Goal: Task Accomplishment & Management: Manage account settings

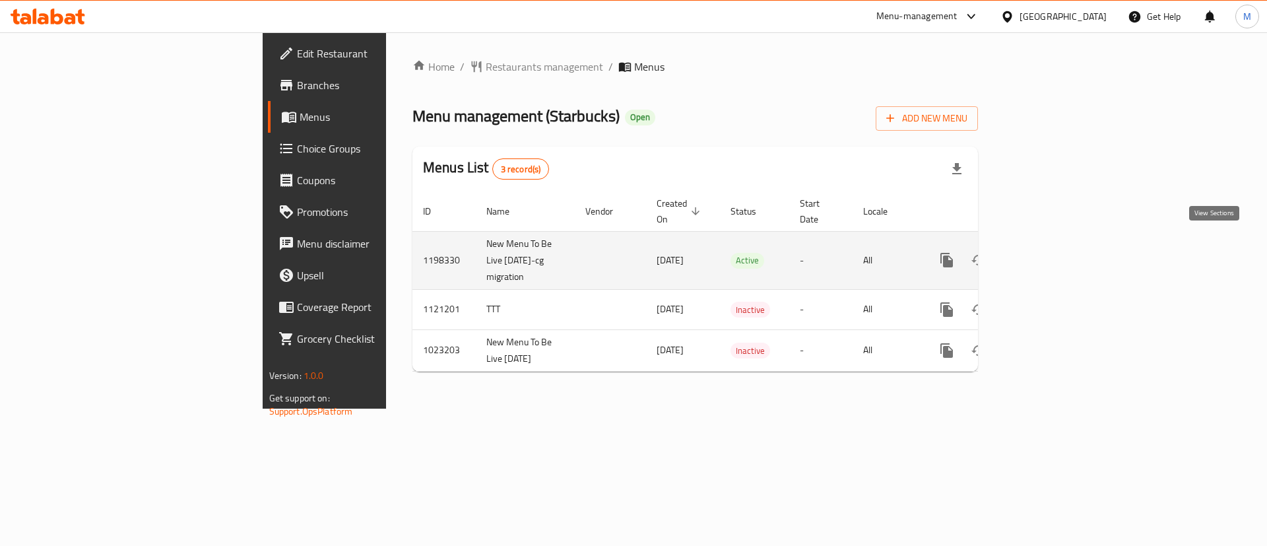
click at [1050, 252] on icon "enhanced table" at bounding box center [1042, 260] width 16 height 16
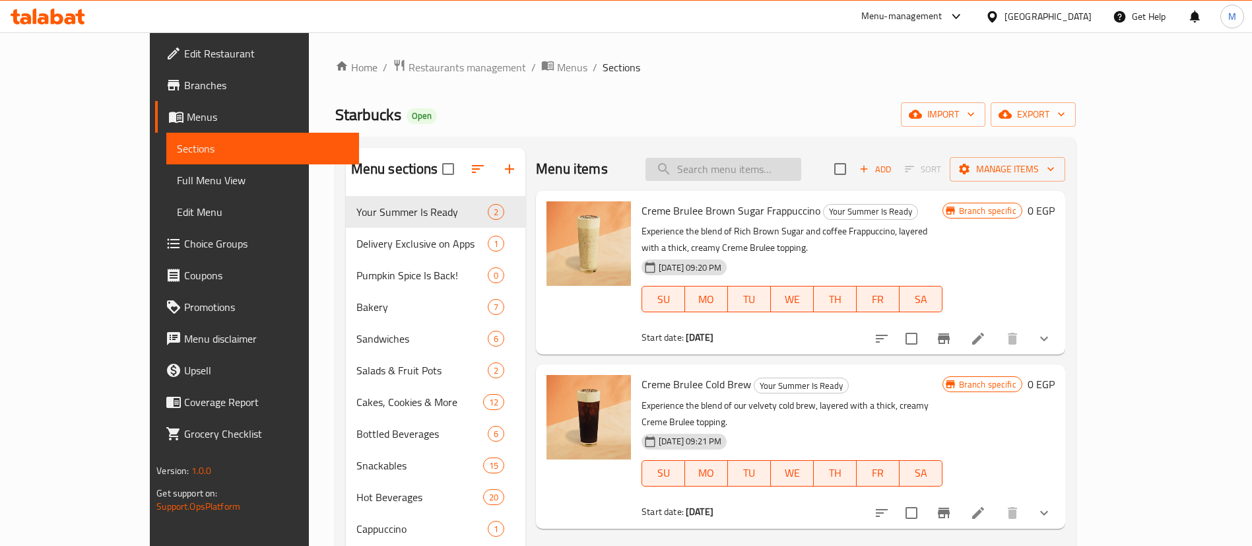
click at [801, 172] on input "search" at bounding box center [724, 169] width 156 height 23
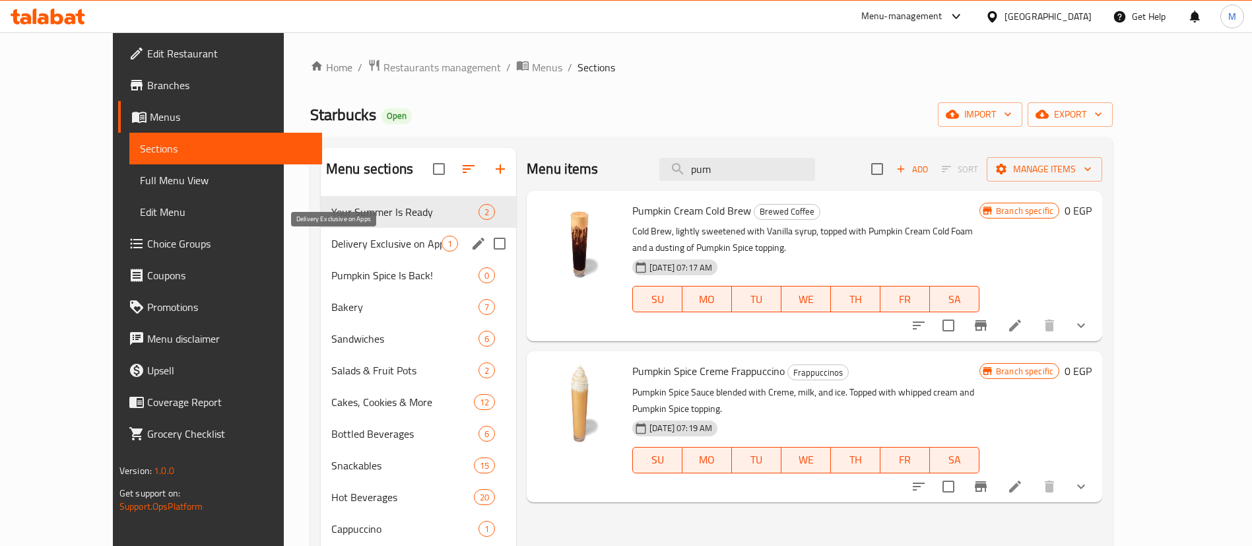
type input "pum"
click at [353, 250] on span "Delivery Exclusive on Apps" at bounding box center [386, 244] width 110 height 16
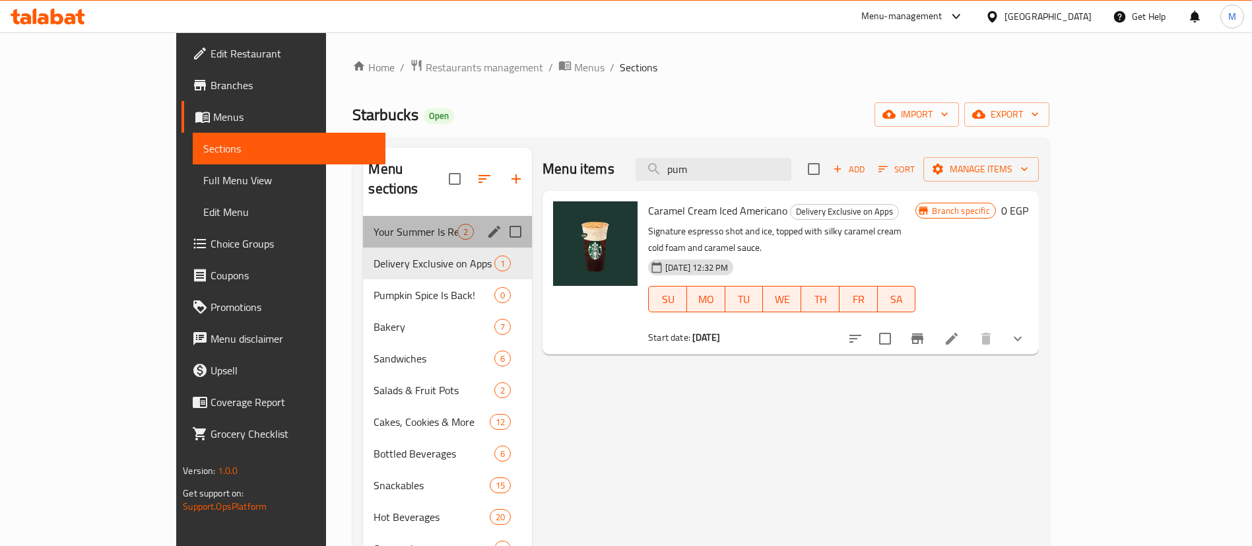
click at [371, 220] on div "Your Summer Is Ready 2" at bounding box center [447, 232] width 169 height 32
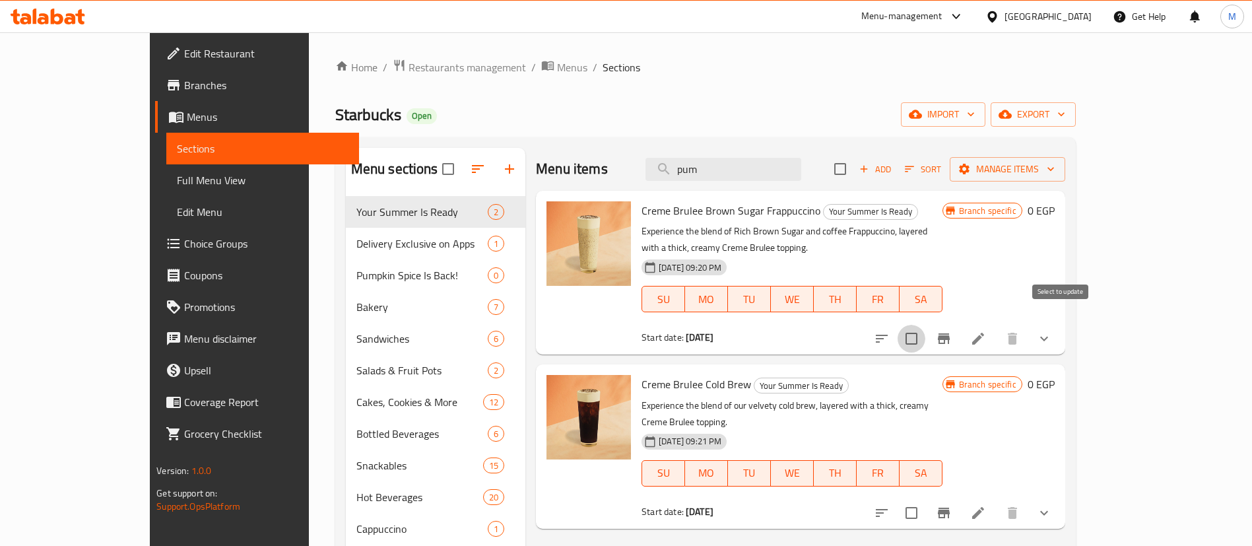
click at [926, 325] on input "checkbox" at bounding box center [912, 339] width 28 height 28
checkbox input "true"
click at [926, 499] on input "checkbox" at bounding box center [912, 513] width 28 height 28
checkbox input "true"
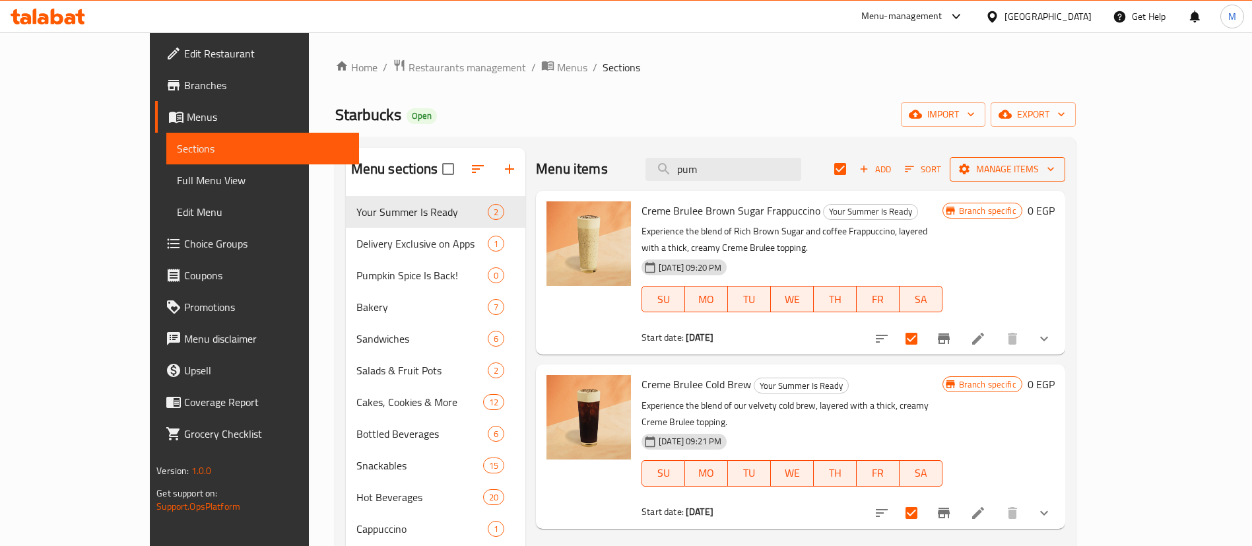
click at [1055, 176] on span "Manage items" at bounding box center [1007, 169] width 94 height 17
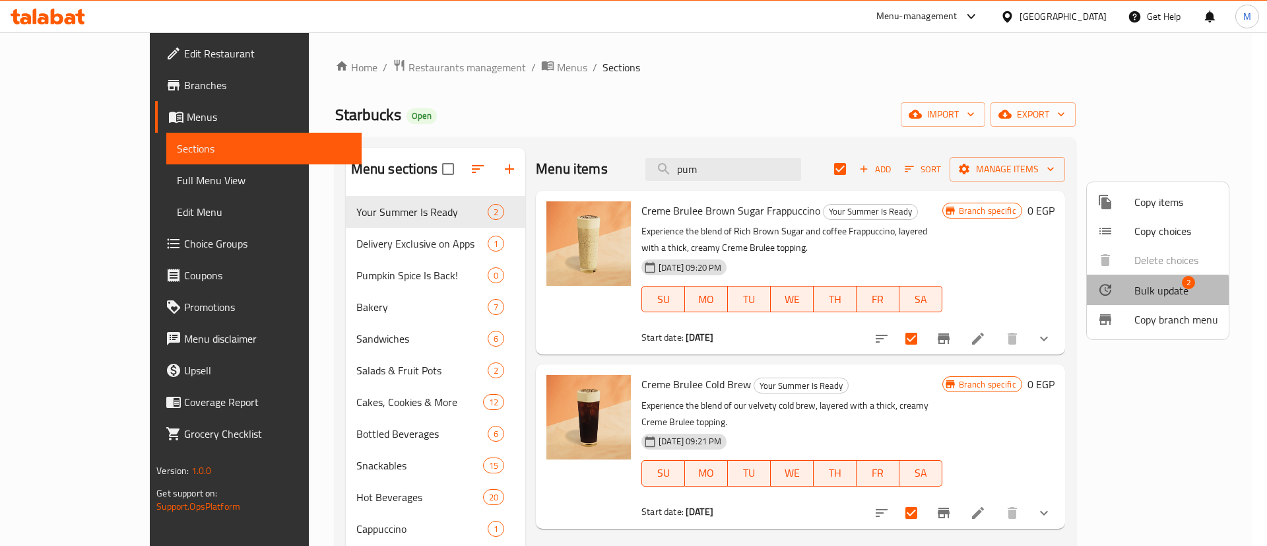
click at [1133, 293] on div at bounding box center [1116, 290] width 37 height 16
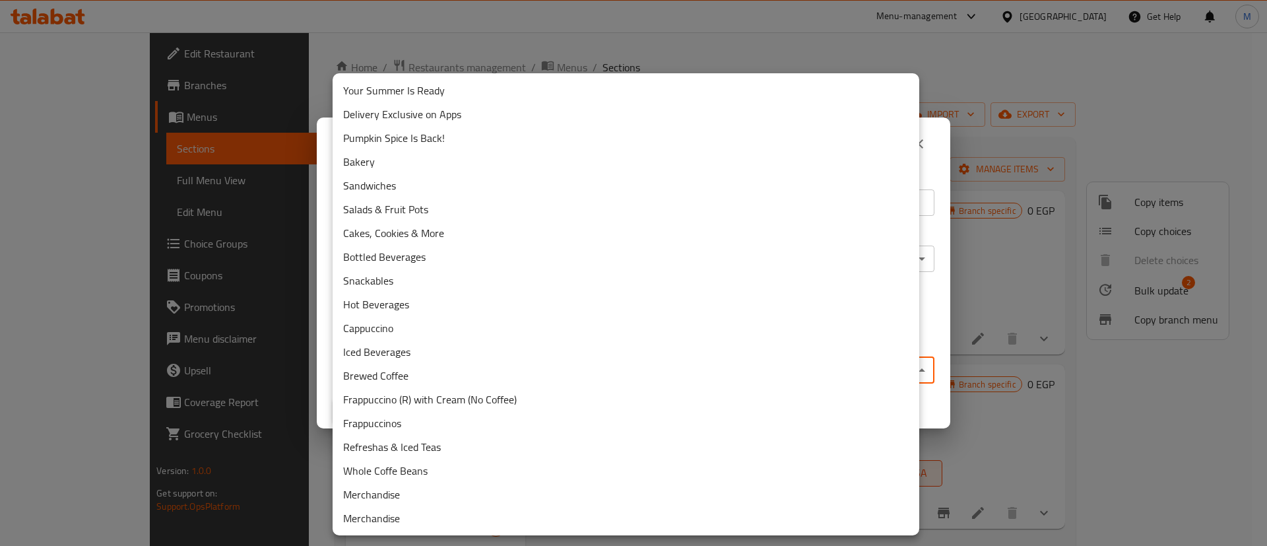
click at [670, 372] on body "​ Menu-management [GEOGRAPHIC_DATA] Get Help M Edit Restaurant Branches Menus S…" at bounding box center [633, 289] width 1267 height 514
click at [689, 38] on div at bounding box center [633, 273] width 1267 height 546
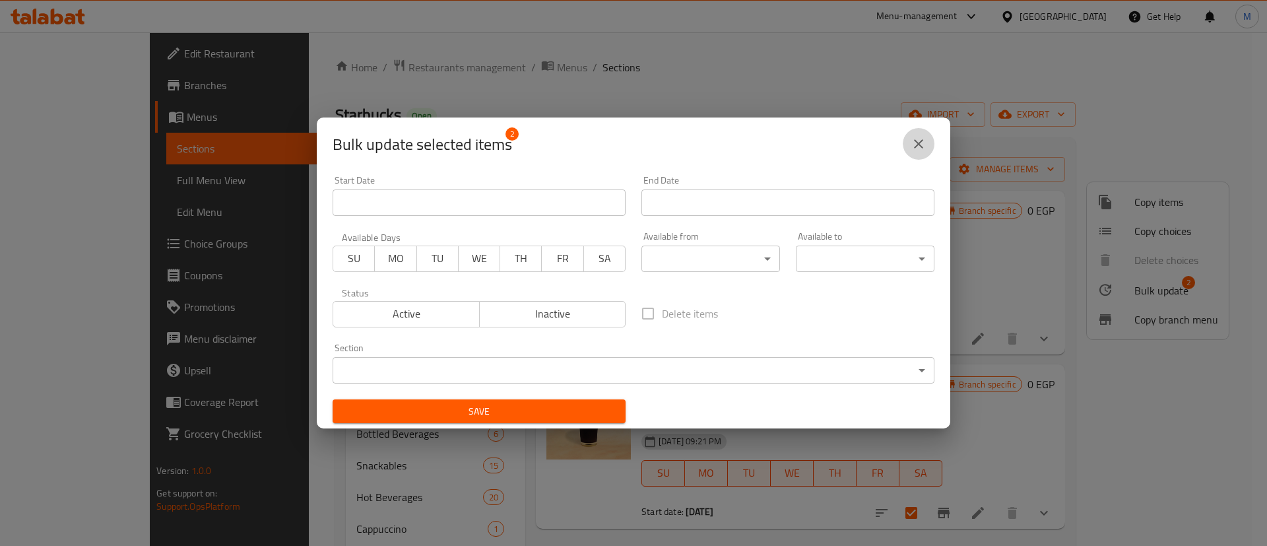
click at [916, 139] on icon "close" at bounding box center [919, 144] width 16 height 16
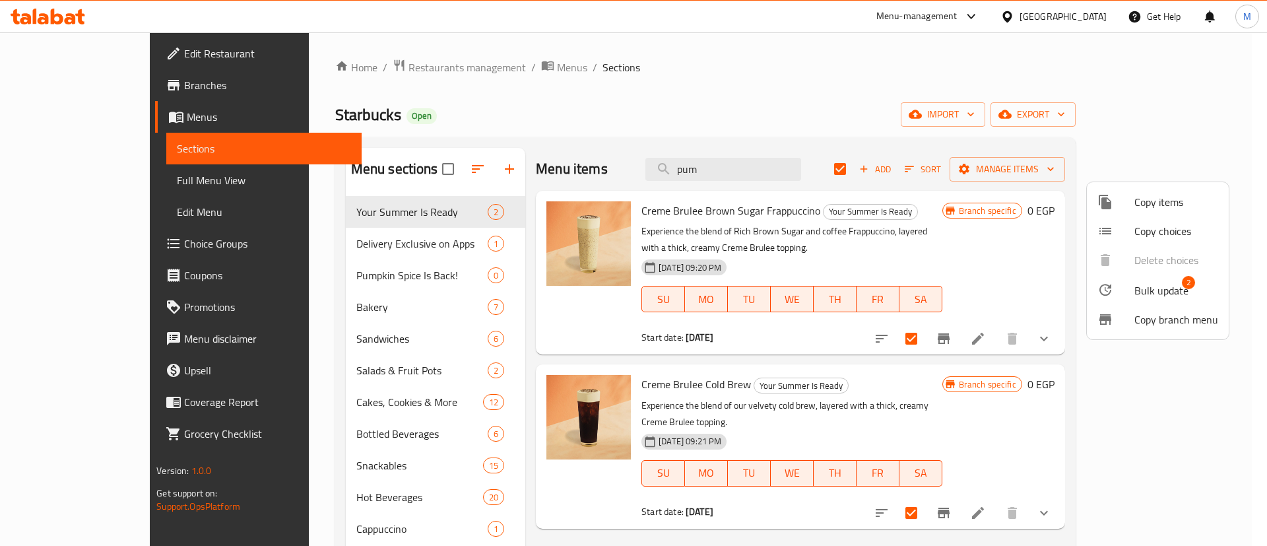
click at [627, 224] on div at bounding box center [633, 273] width 1267 height 546
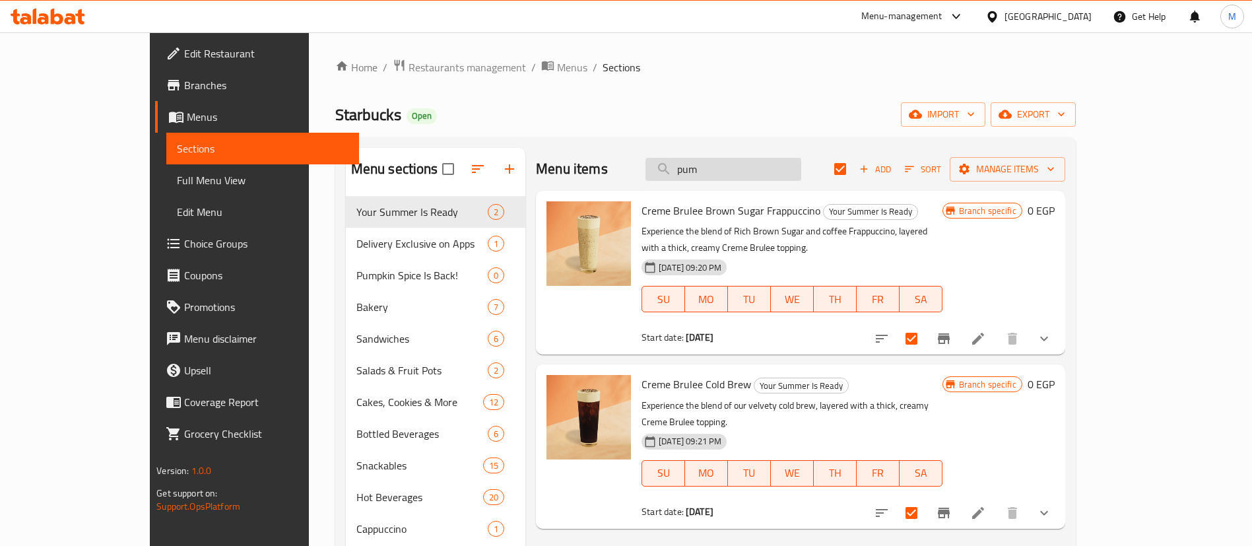
click at [764, 173] on input "pum" at bounding box center [724, 169] width 156 height 23
type input "cre"
checkbox input "false"
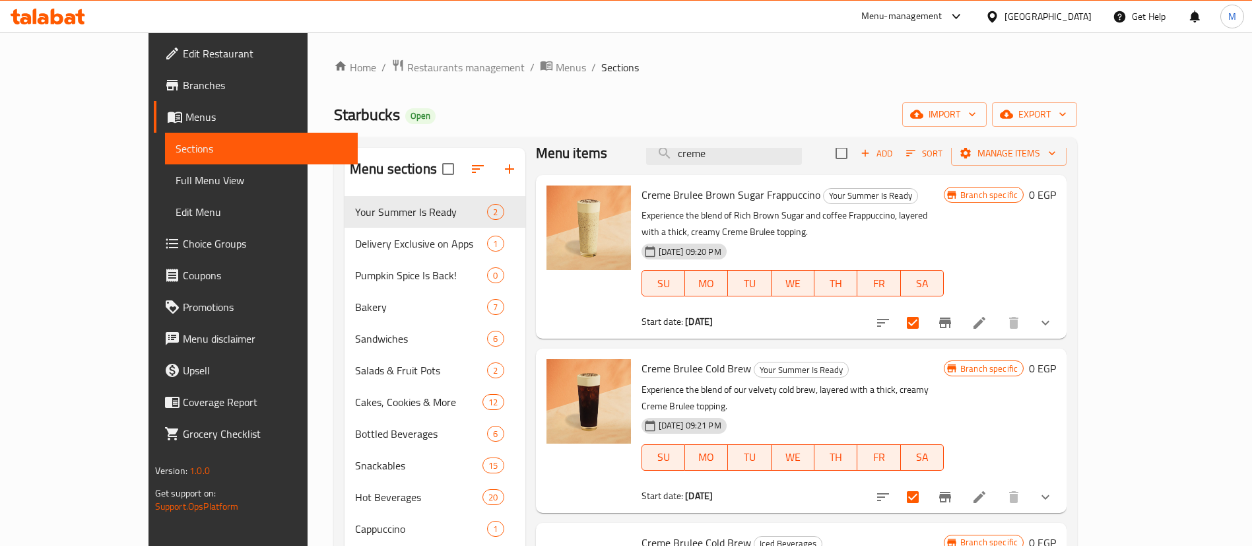
scroll to position [11, 0]
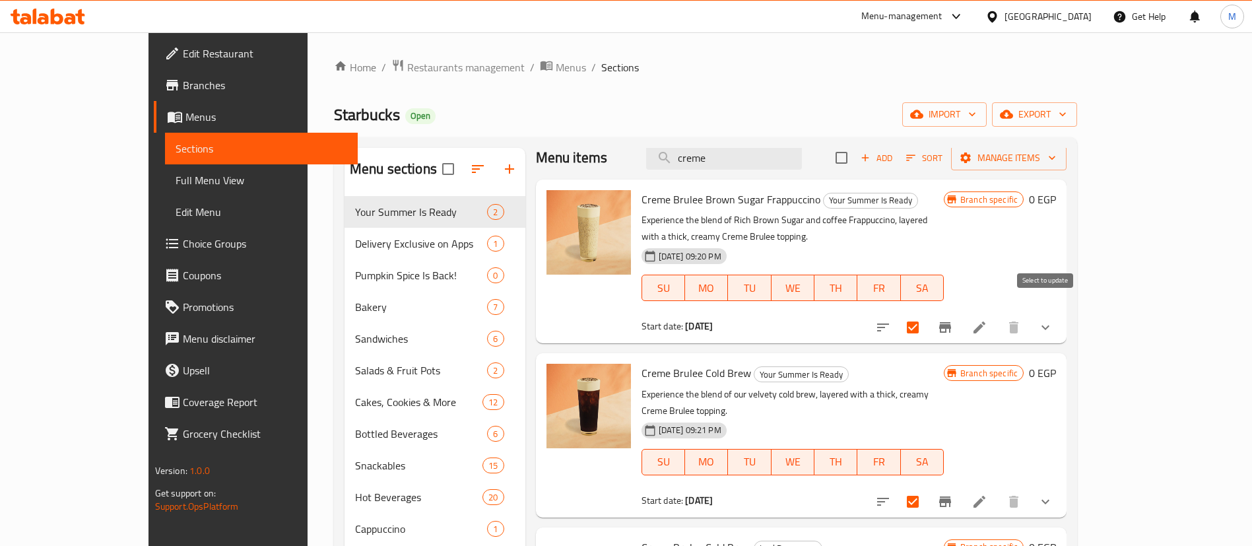
type input "creme"
click at [927, 314] on input "checkbox" at bounding box center [913, 328] width 28 height 28
checkbox input "false"
click at [1056, 160] on span "Manage items" at bounding box center [1009, 158] width 94 height 17
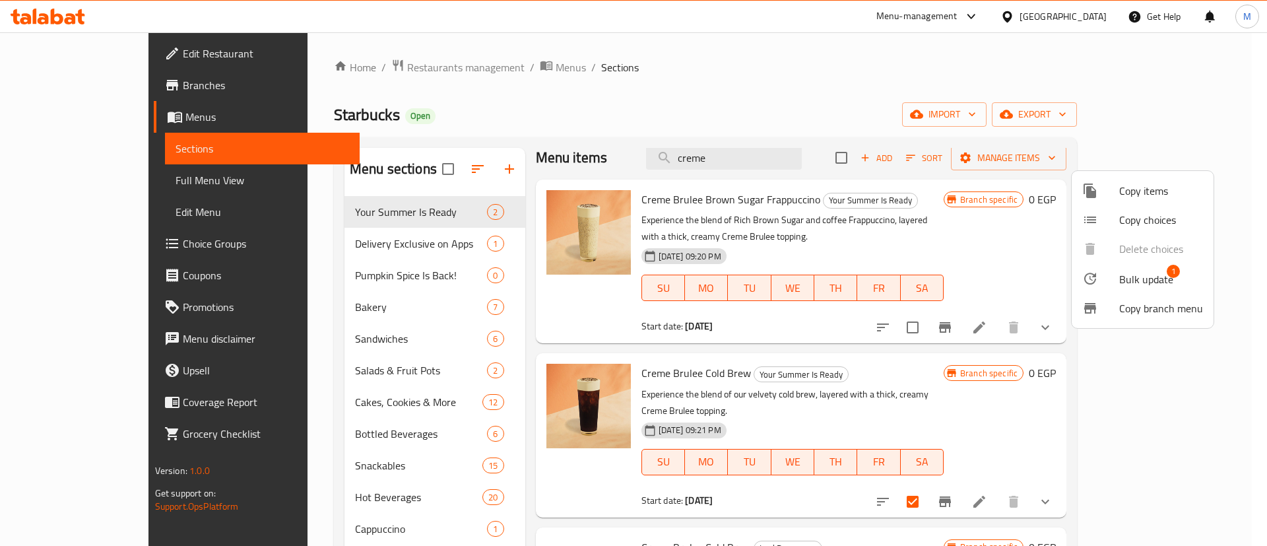
click at [1052, 393] on div at bounding box center [633, 273] width 1267 height 546
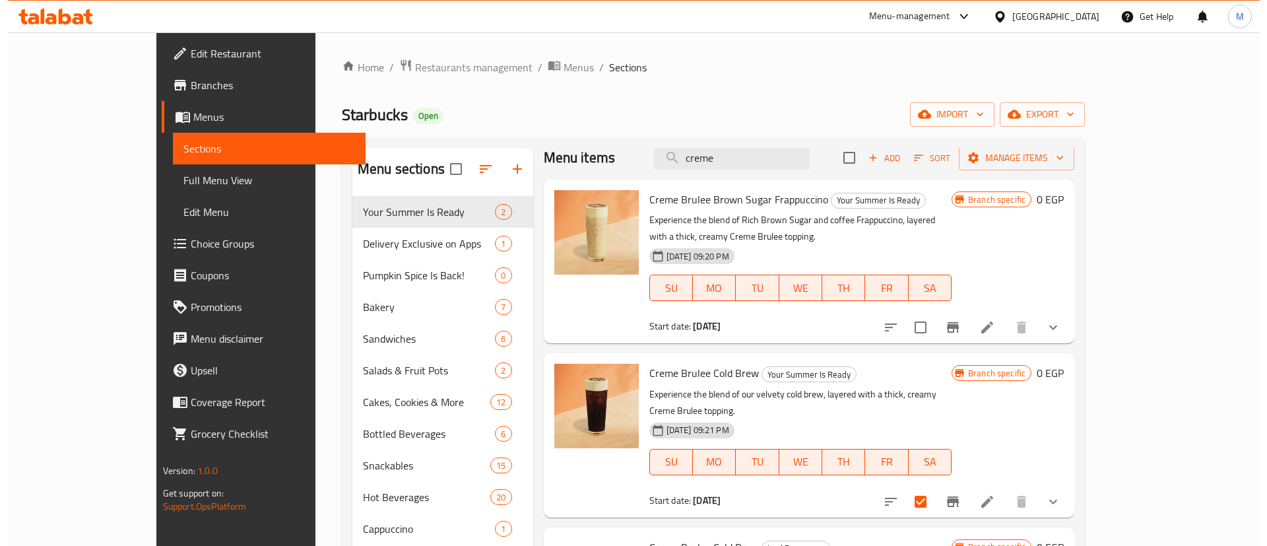
scroll to position [9, 0]
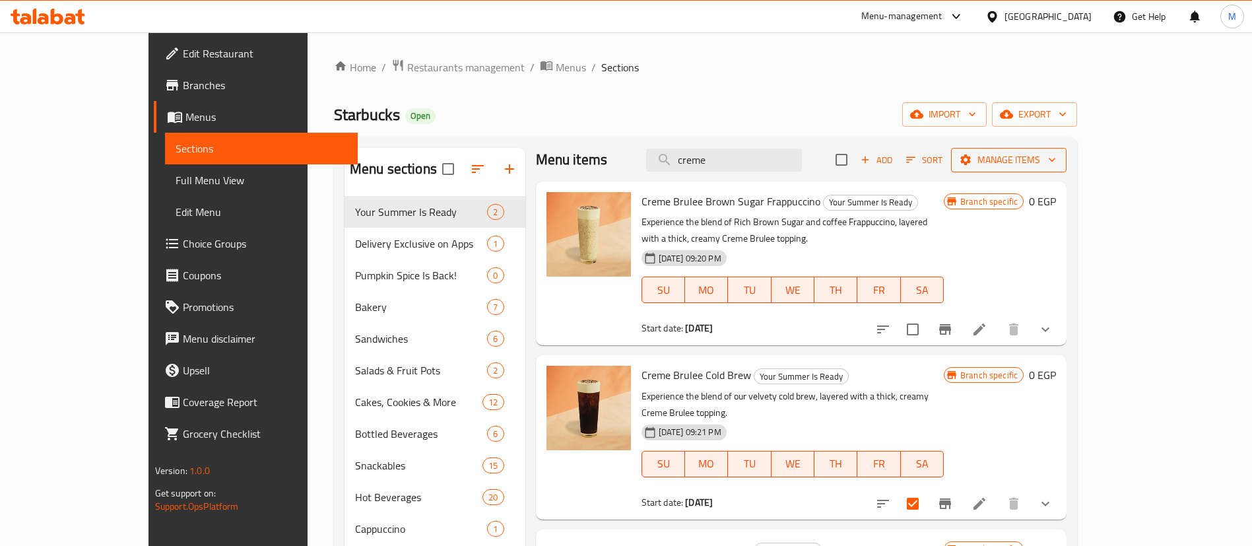
click at [1056, 164] on span "Manage items" at bounding box center [1009, 160] width 94 height 17
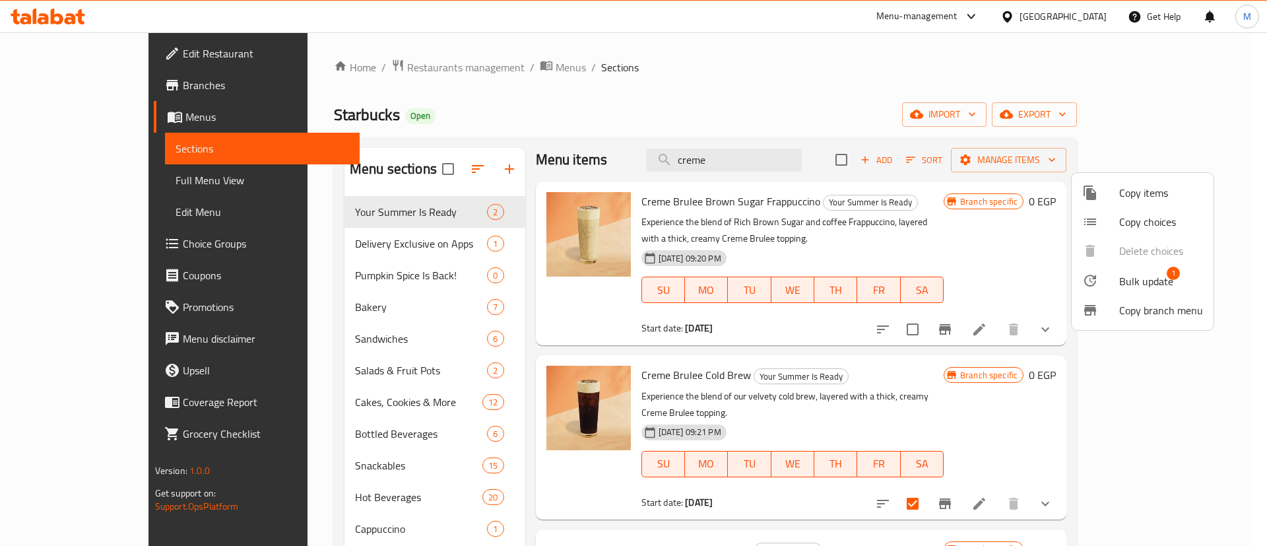
click at [1125, 278] on span "Bulk update" at bounding box center [1147, 281] width 54 height 16
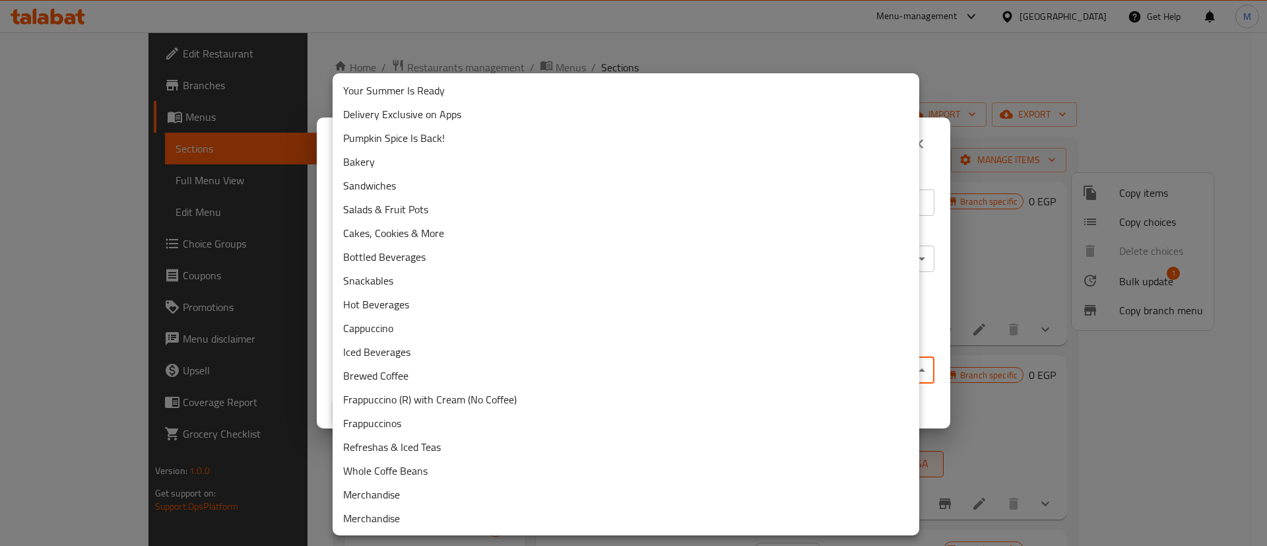
click at [534, 376] on body "​ Menu-management [GEOGRAPHIC_DATA] Get Help M Edit Restaurant Branches Menus S…" at bounding box center [633, 289] width 1267 height 514
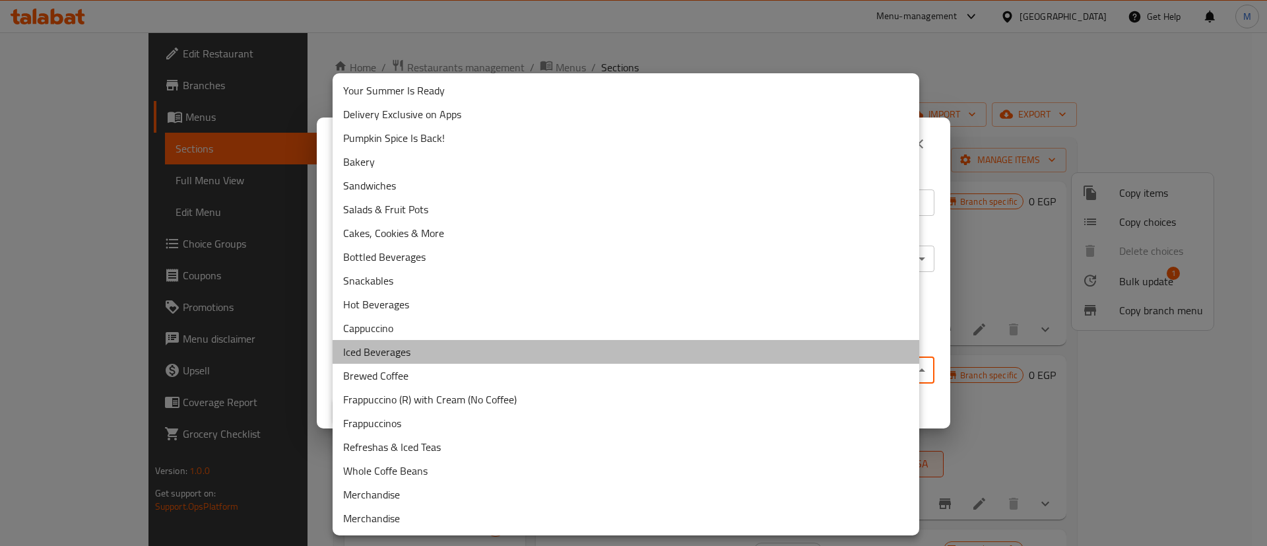
click at [528, 360] on li "Iced Beverages" at bounding box center [626, 352] width 587 height 24
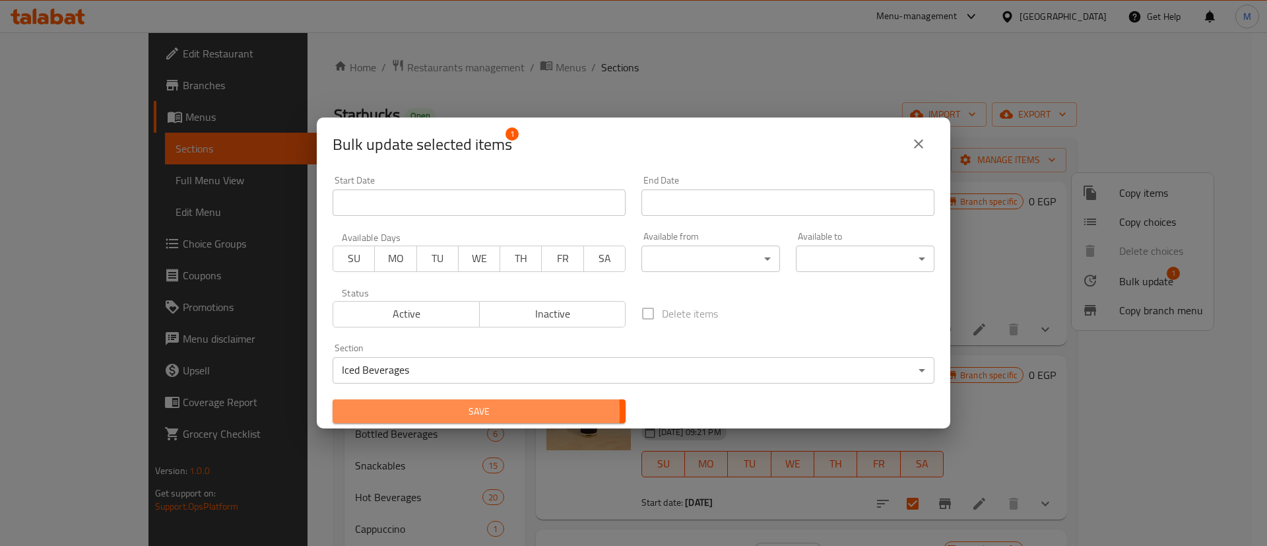
click at [399, 412] on span "Save" at bounding box center [479, 411] width 272 height 17
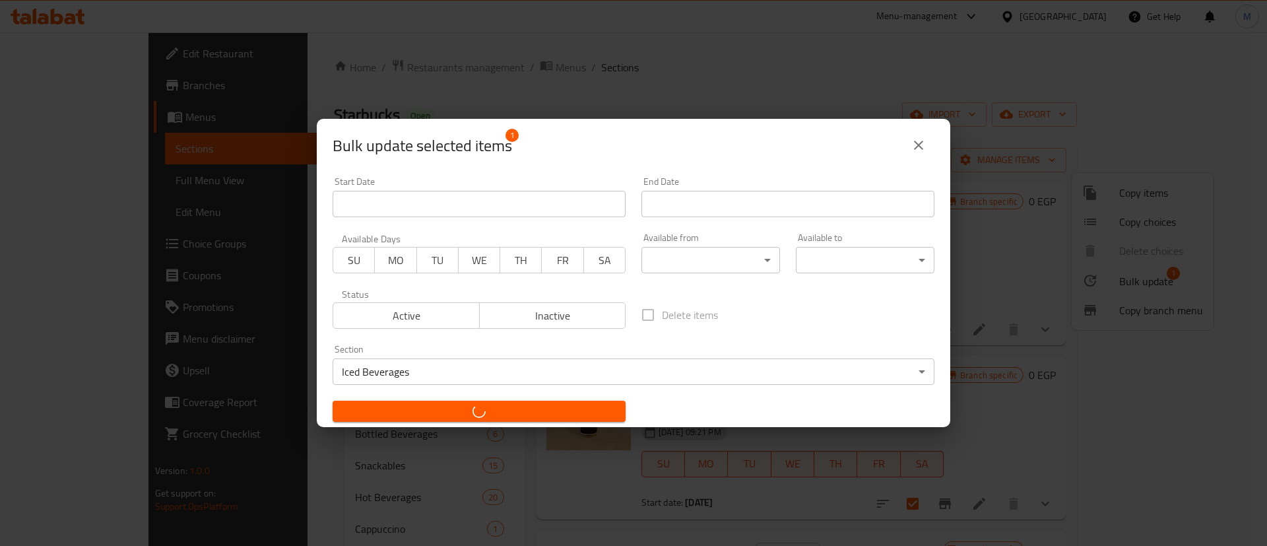
checkbox input "false"
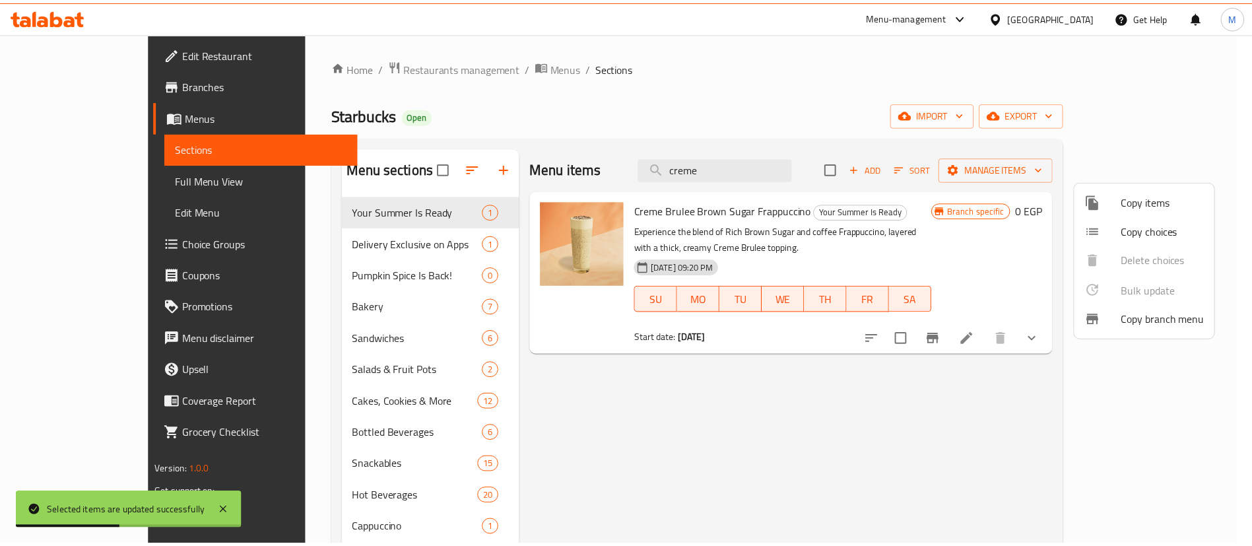
scroll to position [0, 0]
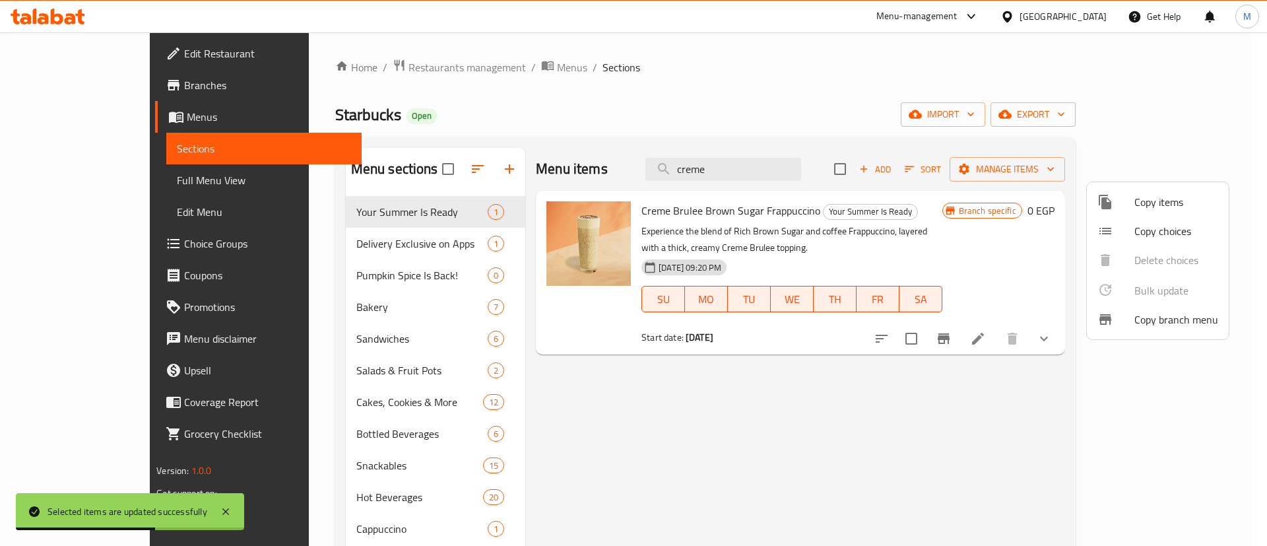
click at [1062, 316] on div at bounding box center [633, 273] width 1267 height 546
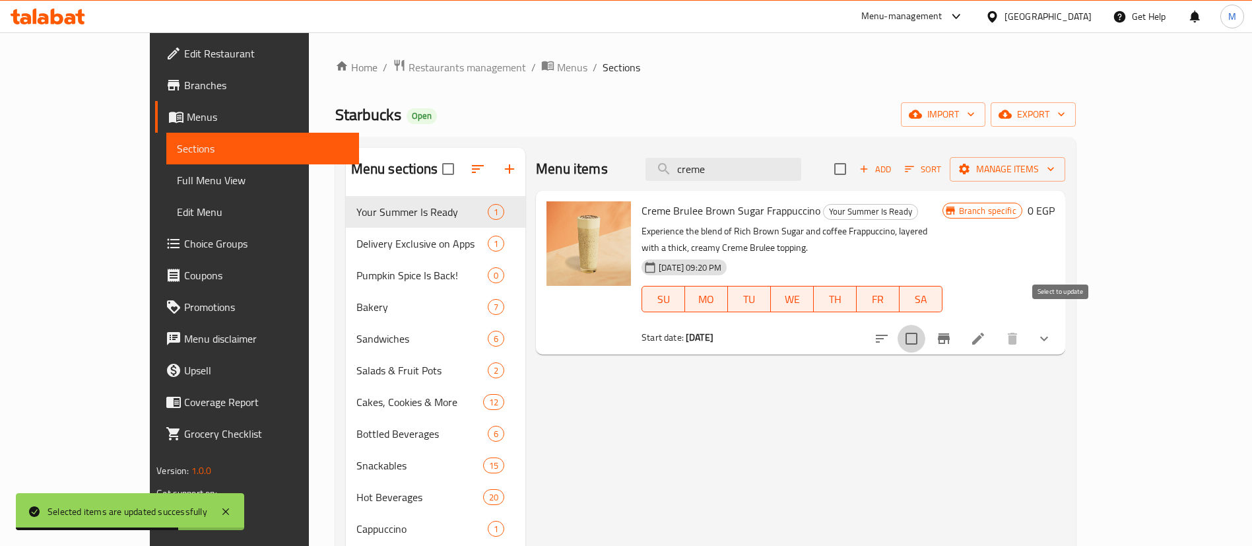
click at [926, 334] on input "checkbox" at bounding box center [912, 339] width 28 height 28
checkbox input "true"
click at [1055, 171] on span "Manage items" at bounding box center [1007, 169] width 94 height 17
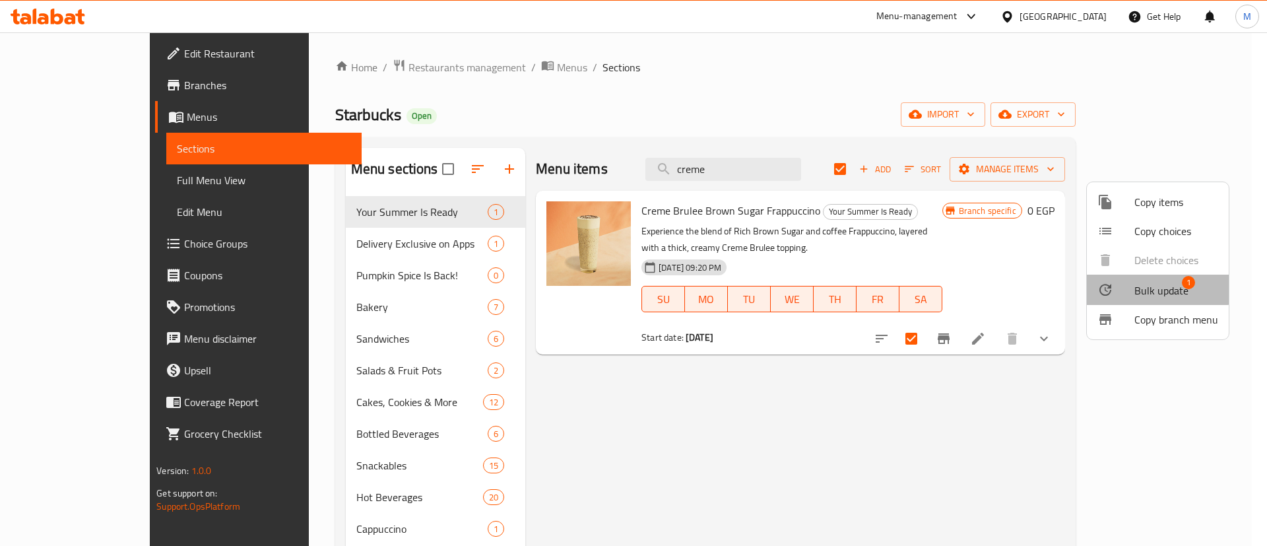
click at [1143, 285] on span "Bulk update" at bounding box center [1162, 291] width 54 height 16
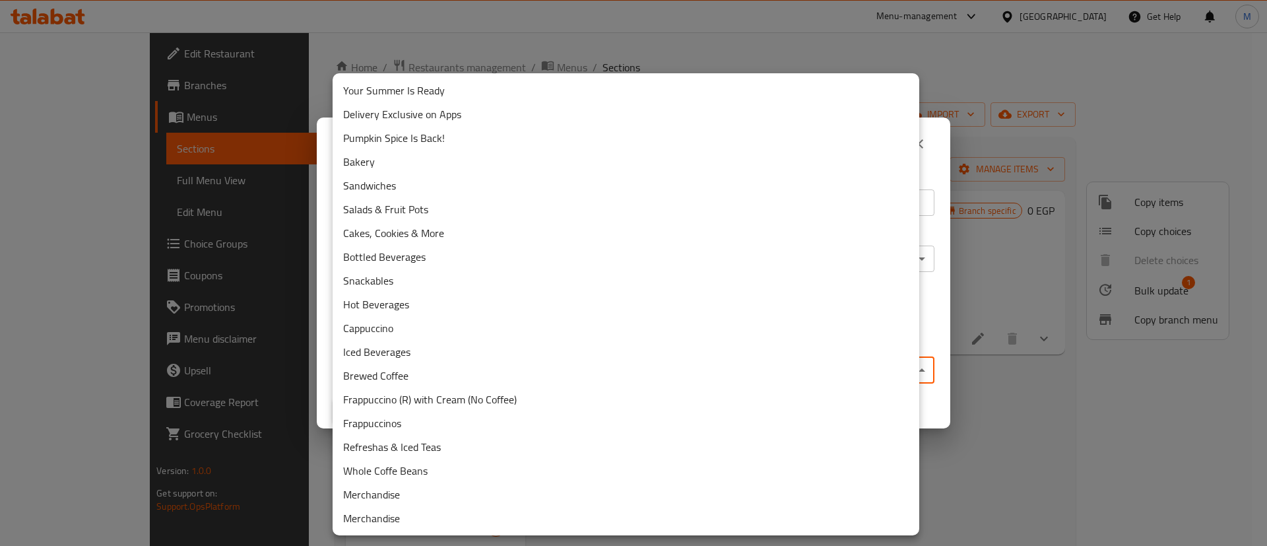
click at [536, 373] on body "​ Menu-management [GEOGRAPHIC_DATA] Get Help M Edit Restaurant Branches Menus S…" at bounding box center [633, 289] width 1267 height 514
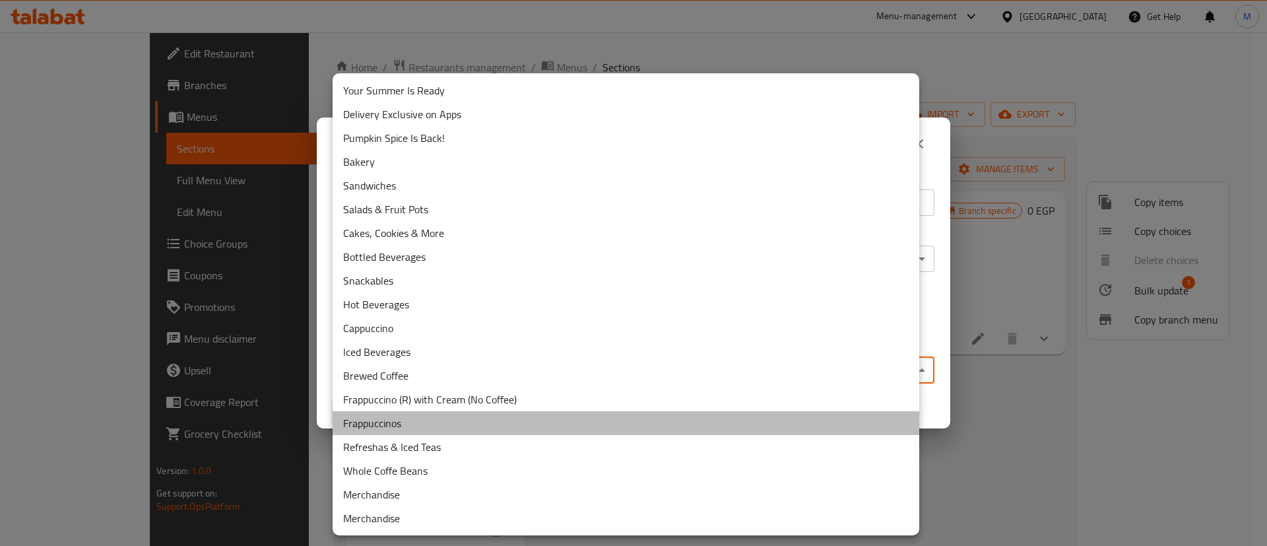
click at [417, 421] on li "Frappuccinos" at bounding box center [626, 423] width 587 height 24
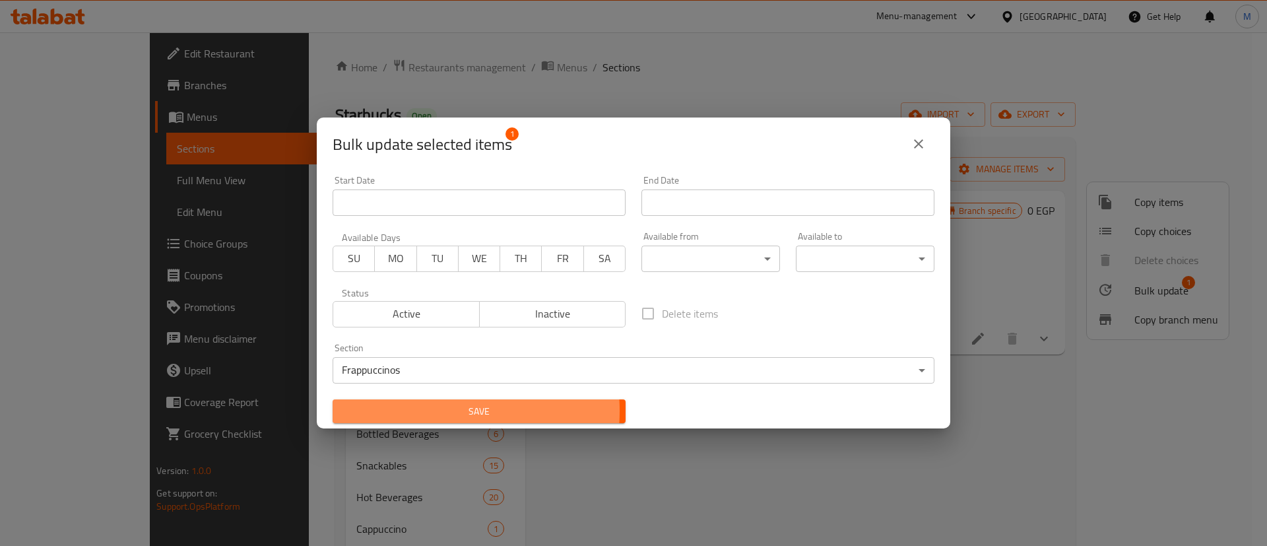
click at [422, 411] on span "Save" at bounding box center [479, 411] width 272 height 17
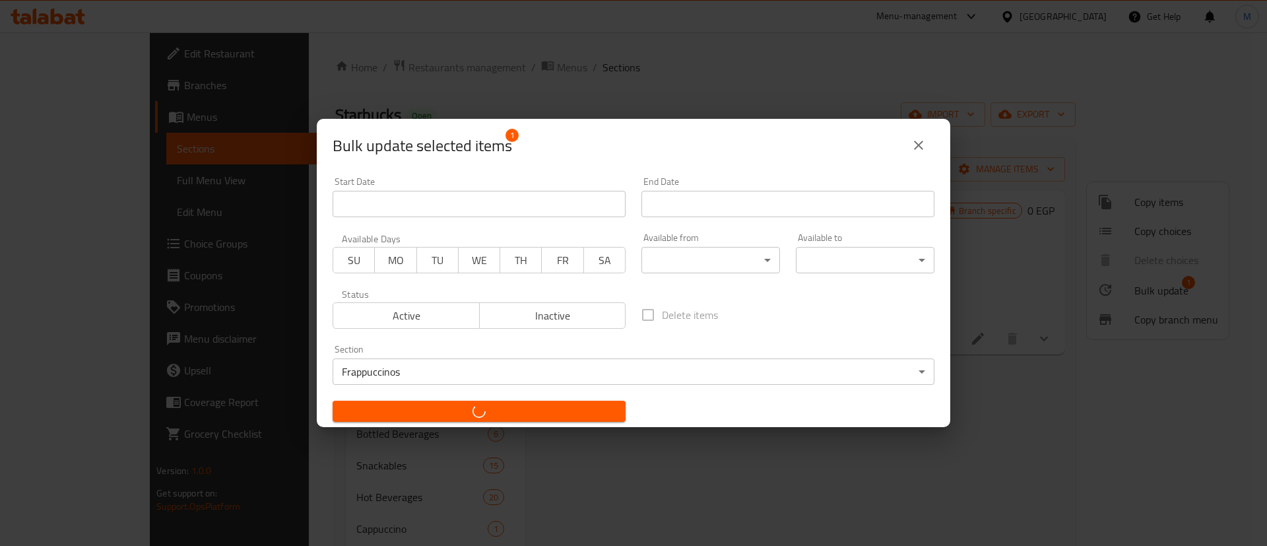
checkbox input "false"
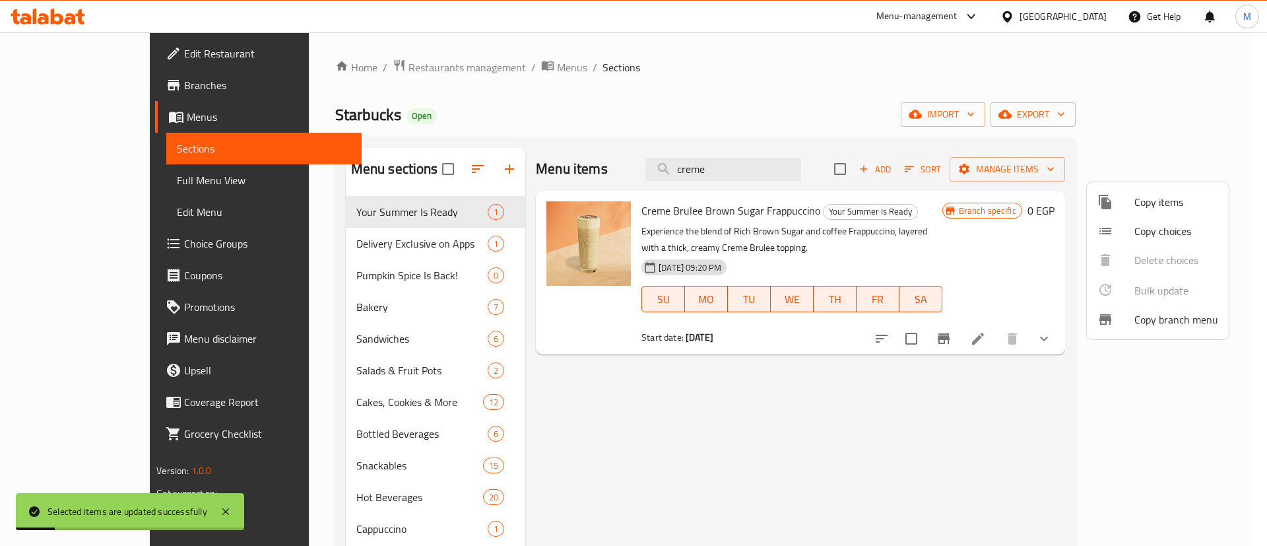
click at [502, 390] on div at bounding box center [633, 273] width 1267 height 546
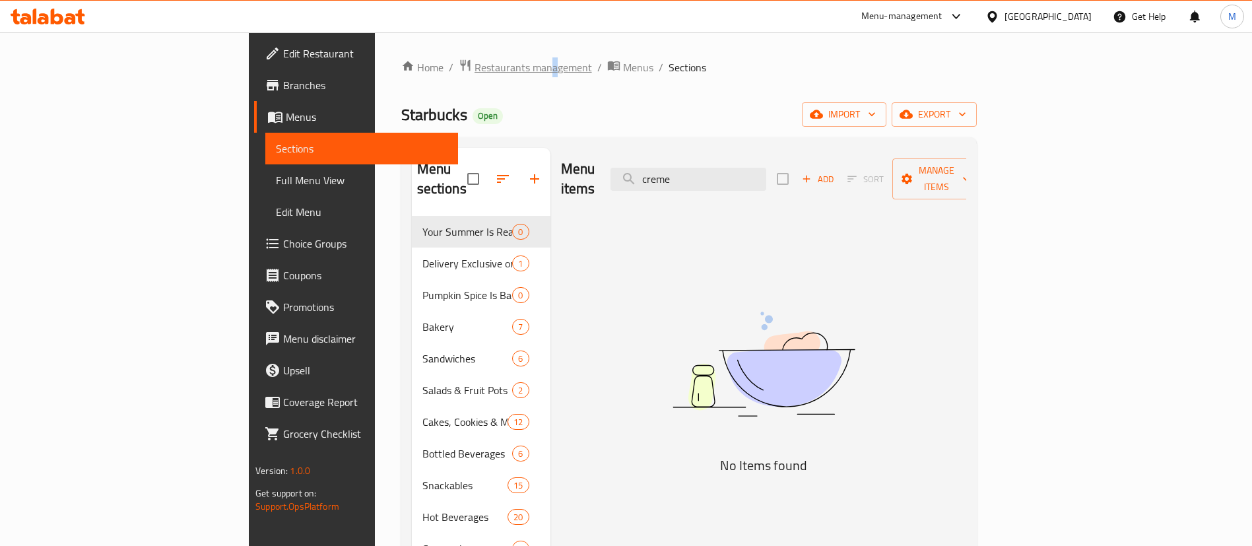
drag, startPoint x: 390, startPoint y: 56, endPoint x: 382, endPoint y: 64, distance: 11.2
click at [382, 64] on div "Home / Restaurants management / Menus / Sections Starbucks Open import export M…" at bounding box center [689, 446] width 628 height 828
click at [475, 64] on span "Restaurants management" at bounding box center [534, 67] width 118 height 16
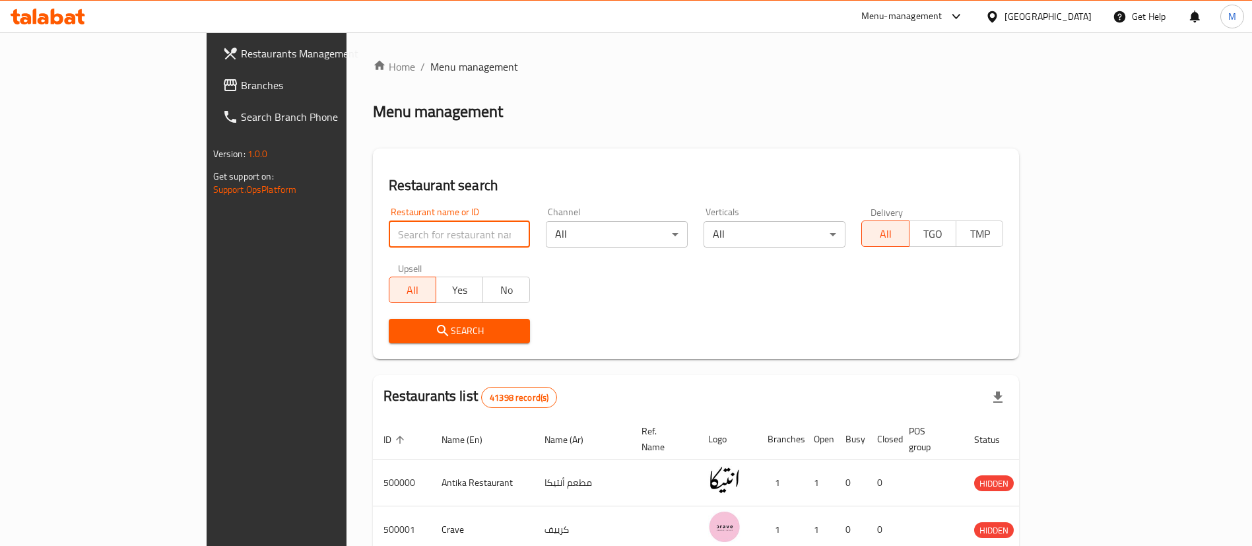
click at [389, 236] on input "search" at bounding box center [460, 234] width 142 height 26
click button "Search" at bounding box center [460, 331] width 142 height 24
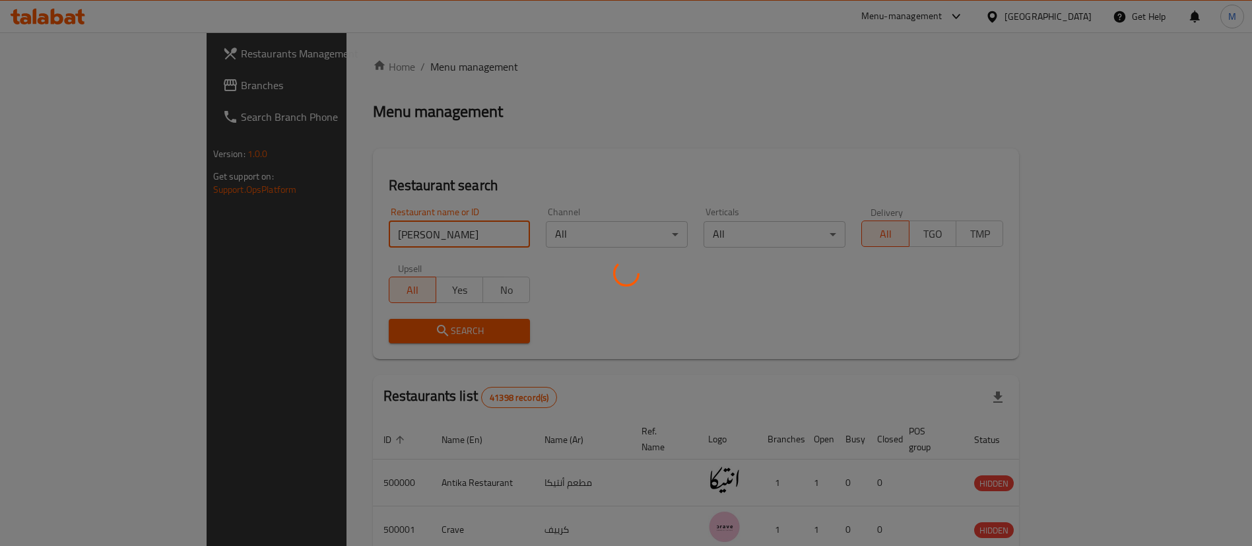
scroll to position [17, 0]
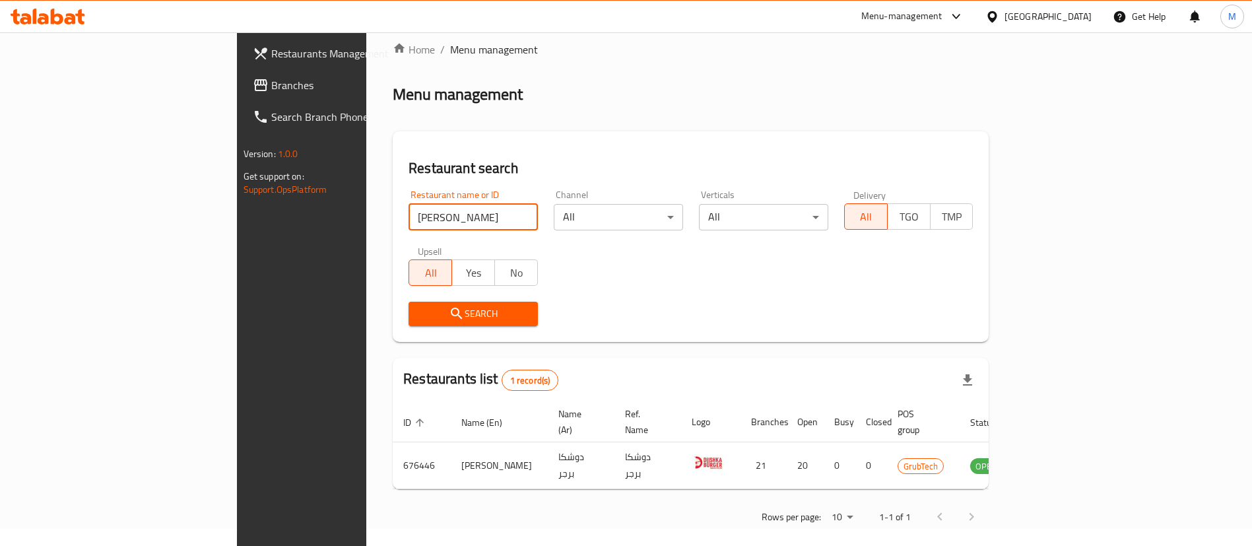
click at [409, 219] on input "[PERSON_NAME]" at bounding box center [473, 217] width 129 height 26
type input "[PERSON_NAME]"
click button "Search" at bounding box center [473, 314] width 129 height 24
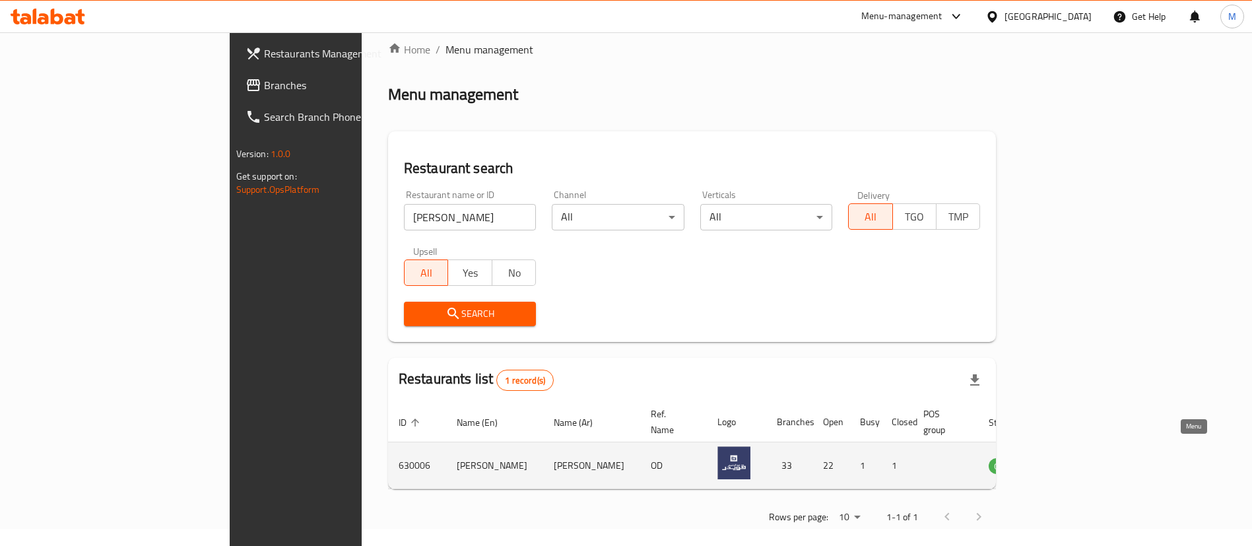
click at [1073, 461] on icon "enhanced table" at bounding box center [1066, 466] width 15 height 11
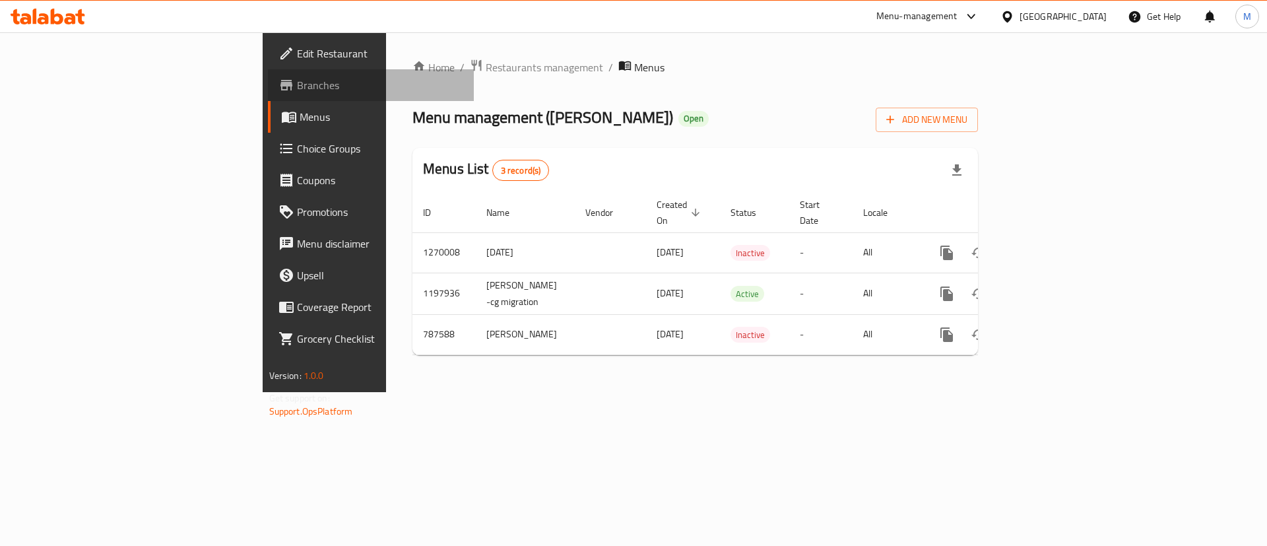
click at [297, 89] on span "Branches" at bounding box center [380, 85] width 167 height 16
